Goal: Find specific page/section: Find specific page/section

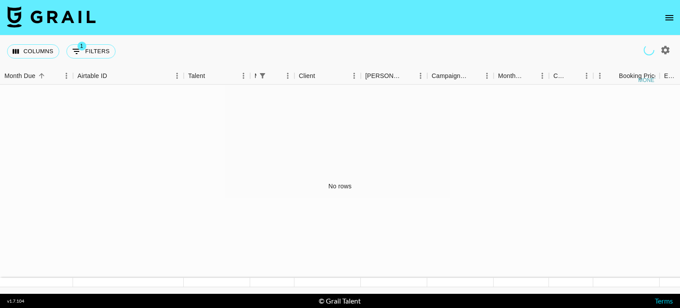
click at [673, 18] on icon "open drawer" at bounding box center [669, 17] width 11 height 11
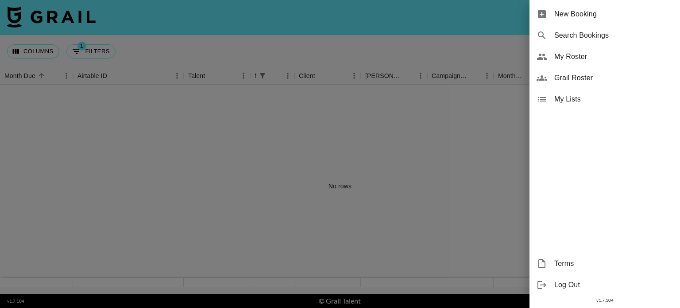
click at [589, 76] on span "Grail Roster" at bounding box center [613, 78] width 119 height 11
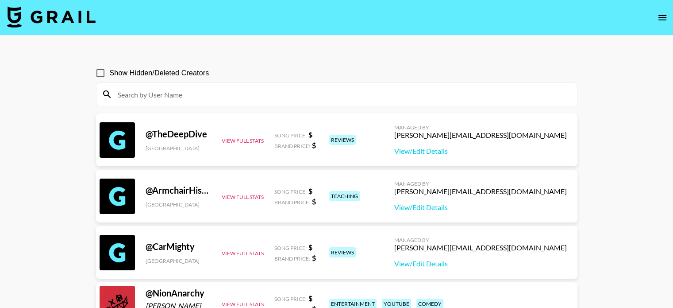
click at [283, 101] on input at bounding box center [342, 94] width 460 height 14
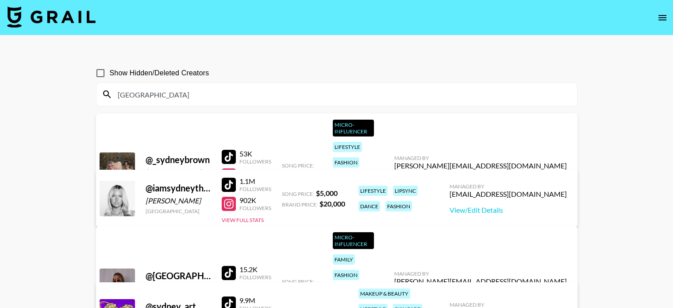
click at [154, 92] on input "[GEOGRAPHIC_DATA]" at bounding box center [342, 94] width 460 height 14
drag, startPoint x: 141, startPoint y: 92, endPoint x: 76, endPoint y: 97, distance: 65.3
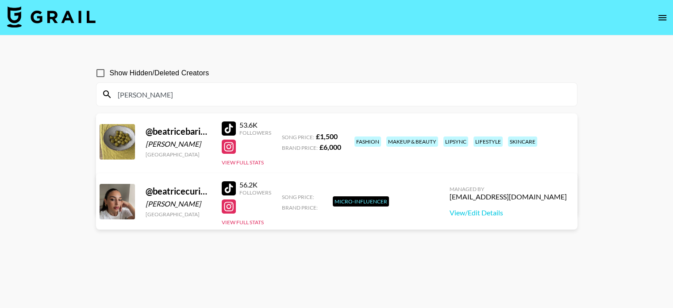
click at [232, 129] on div at bounding box center [229, 128] width 14 height 14
drag, startPoint x: 165, startPoint y: 88, endPoint x: 37, endPoint y: 102, distance: 128.7
click at [76, 104] on main "Show Hidden/Deleted Creators [PERSON_NAME] @ beatricebarichella [PERSON_NAME] […" at bounding box center [336, 174] width 673 height 279
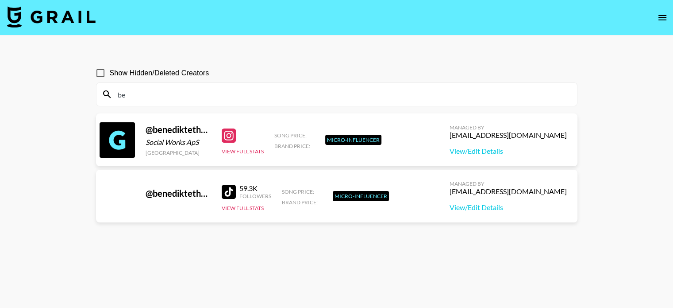
type input "b"
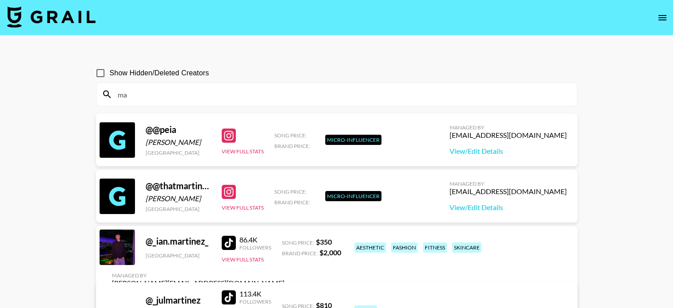
type input "m"
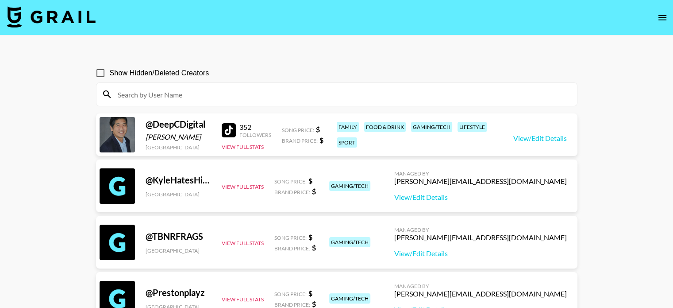
type input "n"
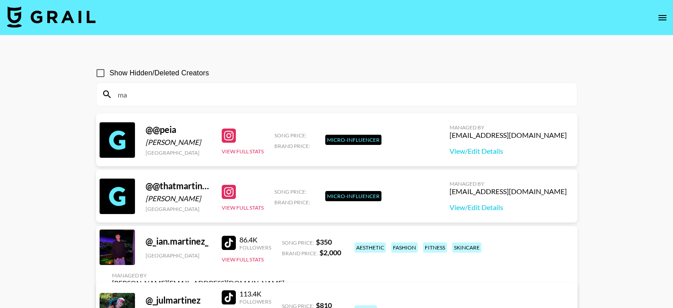
type input "m"
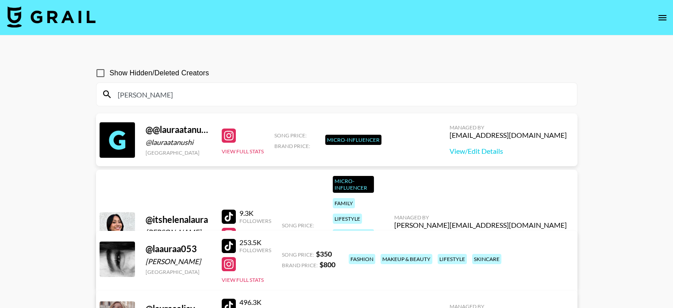
click at [181, 97] on input "[PERSON_NAME]" at bounding box center [342, 94] width 460 height 14
drag, startPoint x: 180, startPoint y: 98, endPoint x: 90, endPoint y: 100, distance: 90.3
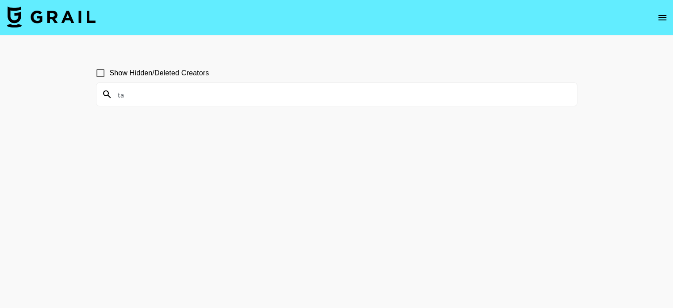
type input "t"
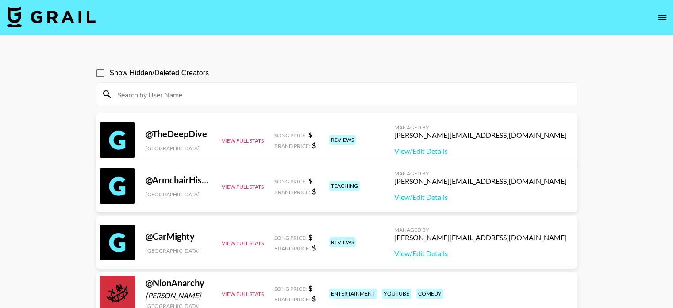
click at [659, 19] on icon "open drawer" at bounding box center [663, 17] width 11 height 11
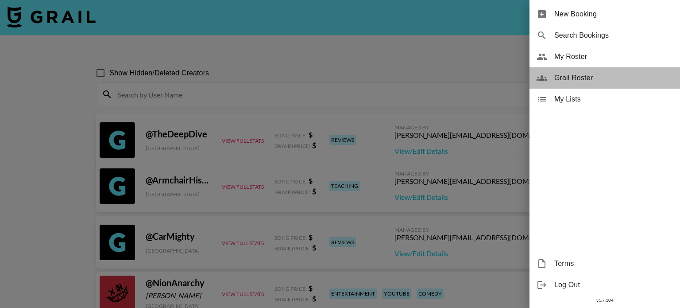
click at [580, 81] on span "Grail Roster" at bounding box center [613, 78] width 119 height 11
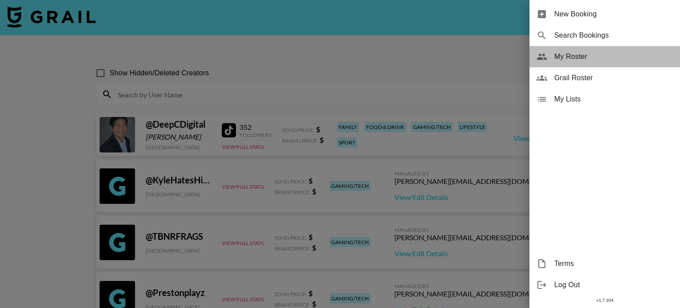
click at [601, 50] on div "My Roster" at bounding box center [605, 56] width 151 height 21
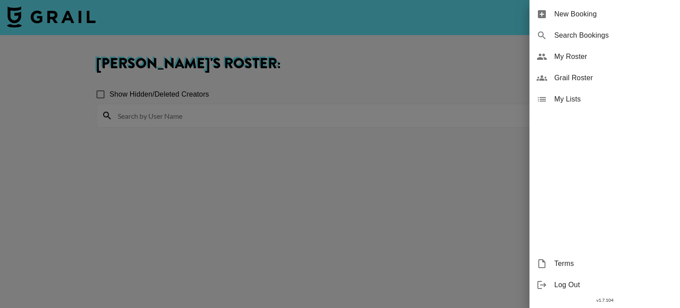
click at [585, 75] on span "Grail Roster" at bounding box center [613, 78] width 119 height 11
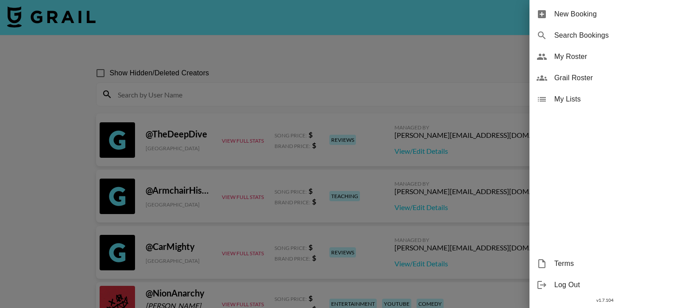
click at [368, 182] on div at bounding box center [340, 154] width 680 height 308
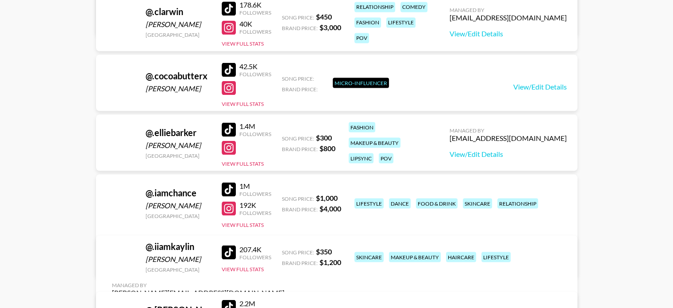
scroll to position [1638, 0]
